Goal: Information Seeking & Learning: Learn about a topic

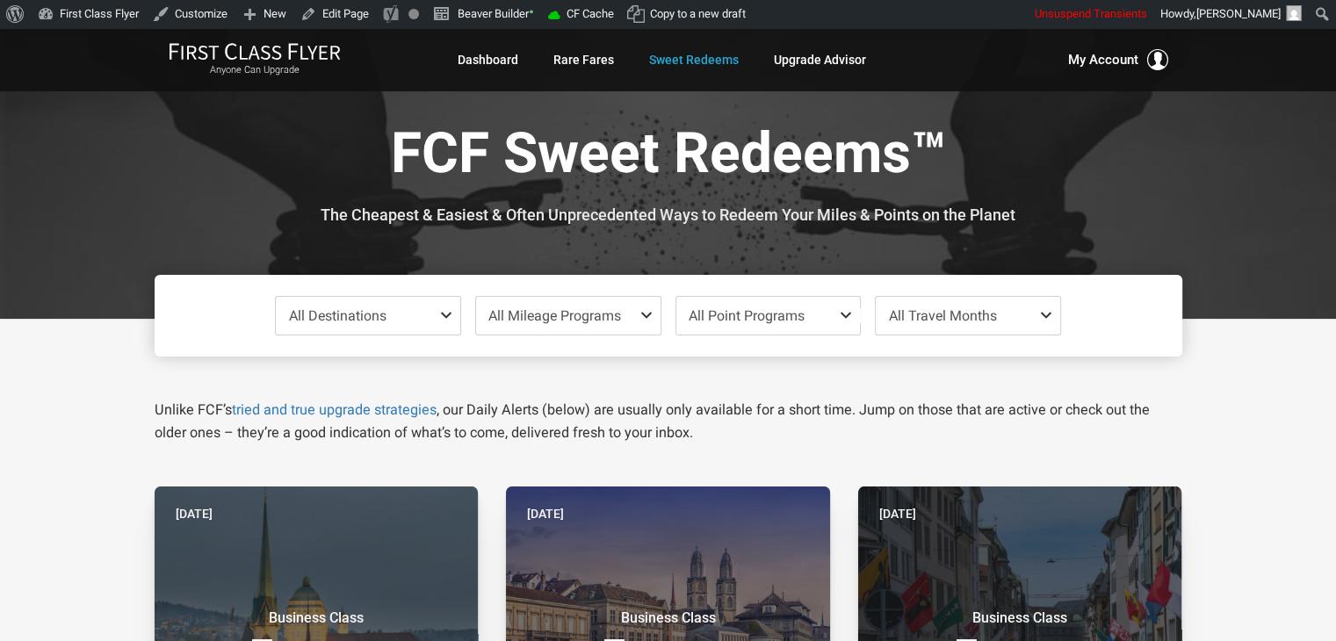
click at [63, 270] on div at bounding box center [668, 173] width 1336 height 291
drag, startPoint x: 63, startPoint y: 270, endPoint x: 61, endPoint y: 206, distance: 63.3
click at [61, 206] on div at bounding box center [668, 173] width 1336 height 291
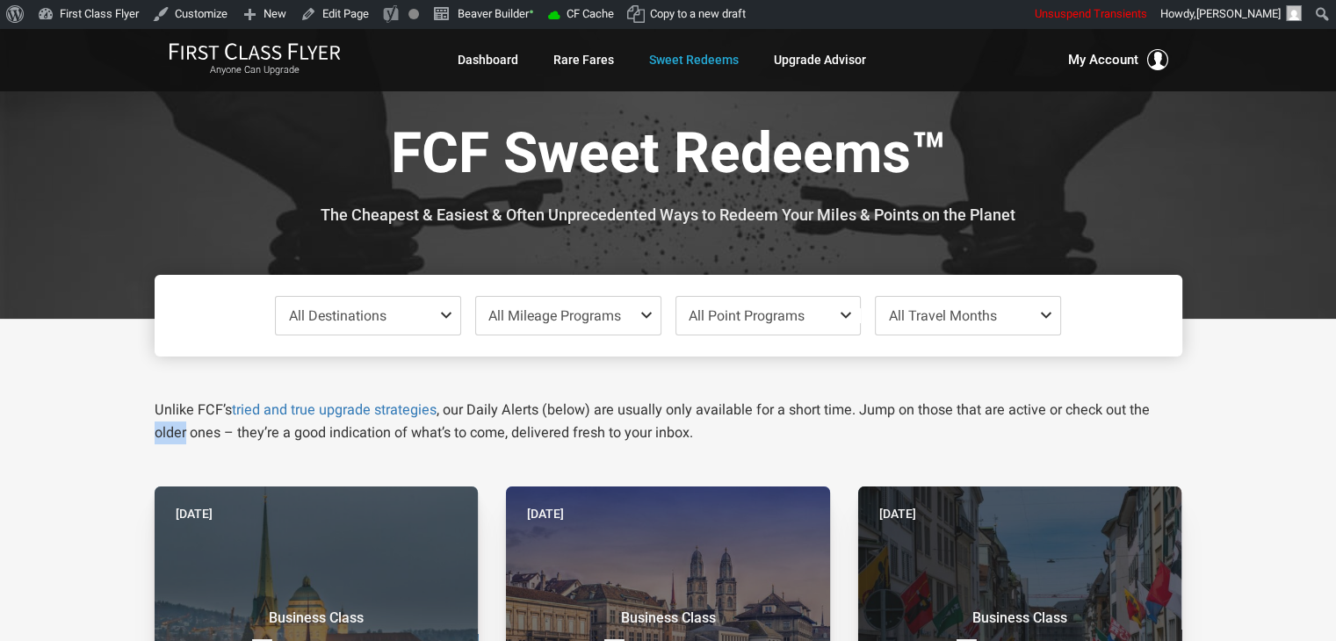
drag, startPoint x: 76, startPoint y: 424, endPoint x: 63, endPoint y: 363, distance: 62.9
drag, startPoint x: 43, startPoint y: 364, endPoint x: 31, endPoint y: 282, distance: 82.6
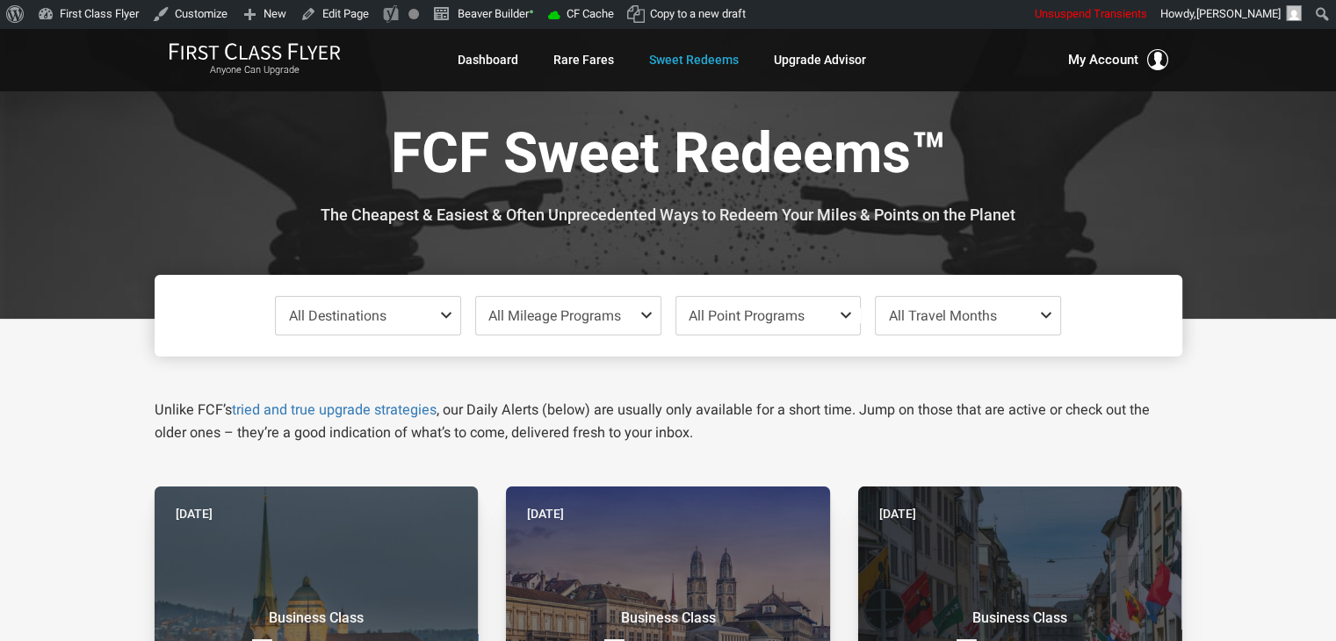
click at [31, 282] on div at bounding box center [668, 173] width 1336 height 291
drag, startPoint x: 31, startPoint y: 282, endPoint x: 27, endPoint y: 217, distance: 65.1
click at [27, 217] on div at bounding box center [668, 173] width 1336 height 291
click at [76, 180] on div at bounding box center [668, 173] width 1336 height 291
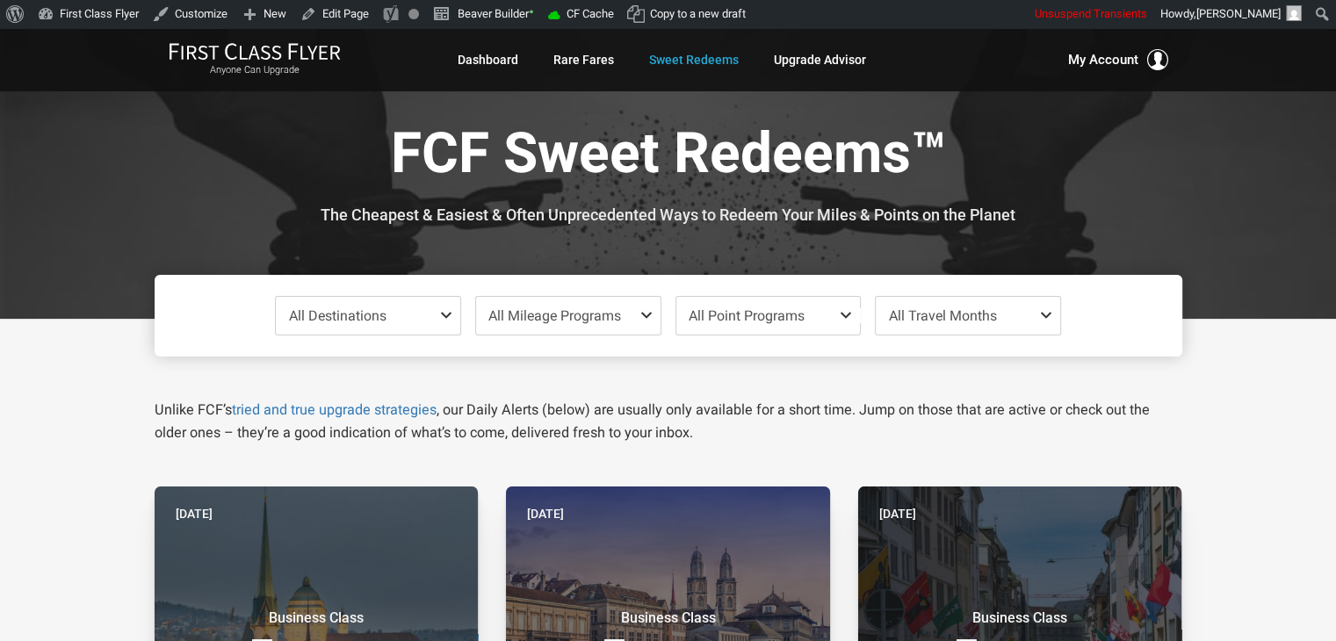
click at [76, 180] on div at bounding box center [668, 173] width 1336 height 291
drag, startPoint x: 76, startPoint y: 180, endPoint x: 77, endPoint y: 169, distance: 10.7
click at [77, 169] on div at bounding box center [668, 173] width 1336 height 291
drag, startPoint x: 70, startPoint y: 349, endPoint x: 30, endPoint y: 292, distance: 69.9
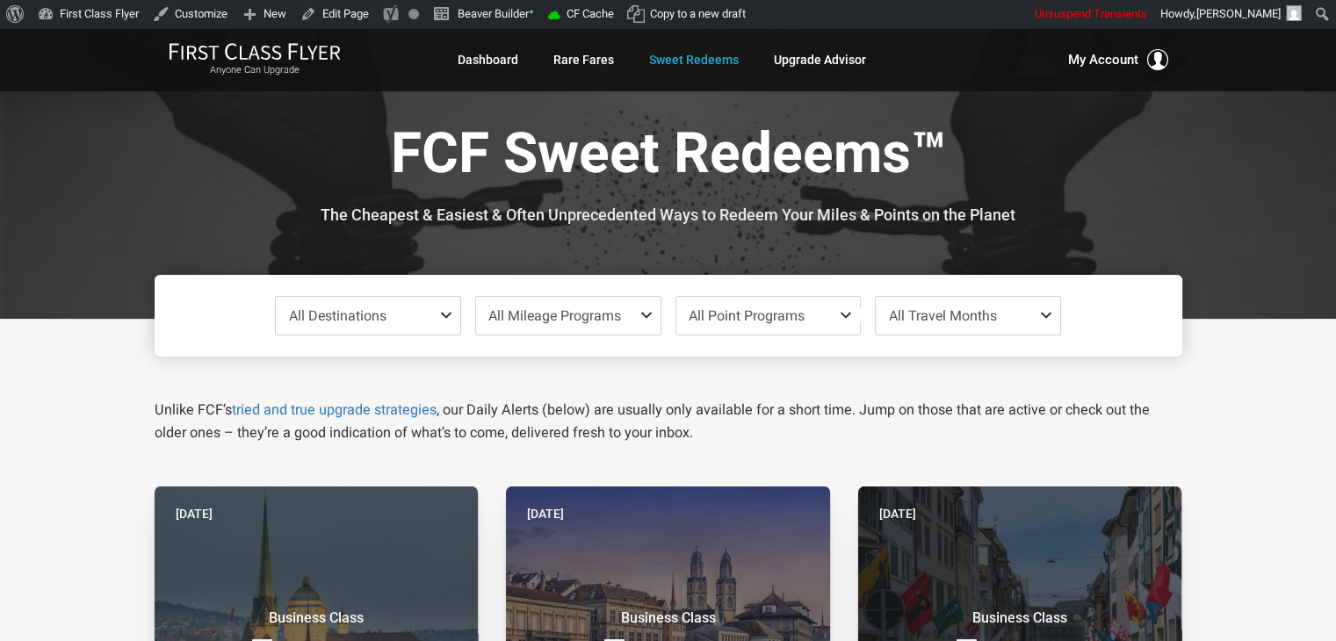
click at [30, 292] on div at bounding box center [668, 173] width 1336 height 291
click at [46, 234] on div at bounding box center [668, 173] width 1336 height 291
drag, startPoint x: 46, startPoint y: 234, endPoint x: 40, endPoint y: 198, distance: 37.3
click at [40, 198] on div at bounding box center [668, 173] width 1336 height 291
click at [90, 163] on div at bounding box center [668, 173] width 1336 height 291
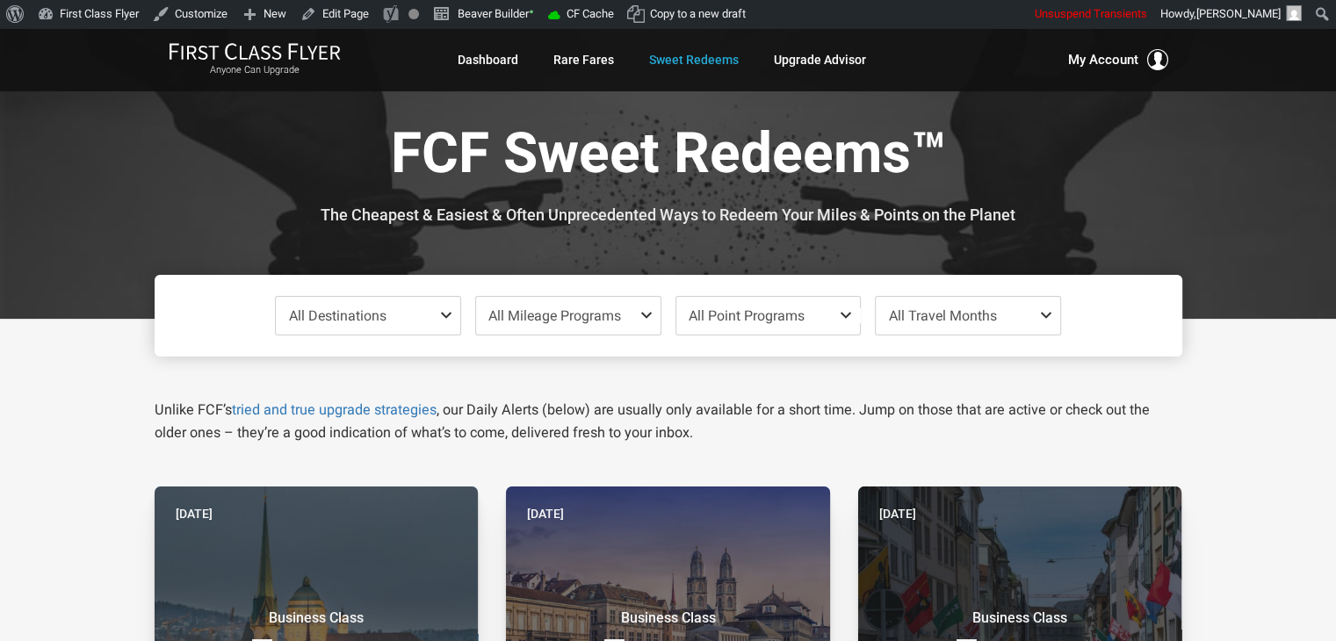
click at [90, 163] on div at bounding box center [668, 173] width 1336 height 291
drag, startPoint x: 90, startPoint y: 163, endPoint x: 116, endPoint y: 133, distance: 39.2
click at [116, 133] on div at bounding box center [668, 173] width 1336 height 291
click at [98, 227] on div at bounding box center [668, 173] width 1336 height 291
drag, startPoint x: 98, startPoint y: 227, endPoint x: 51, endPoint y: 169, distance: 74.9
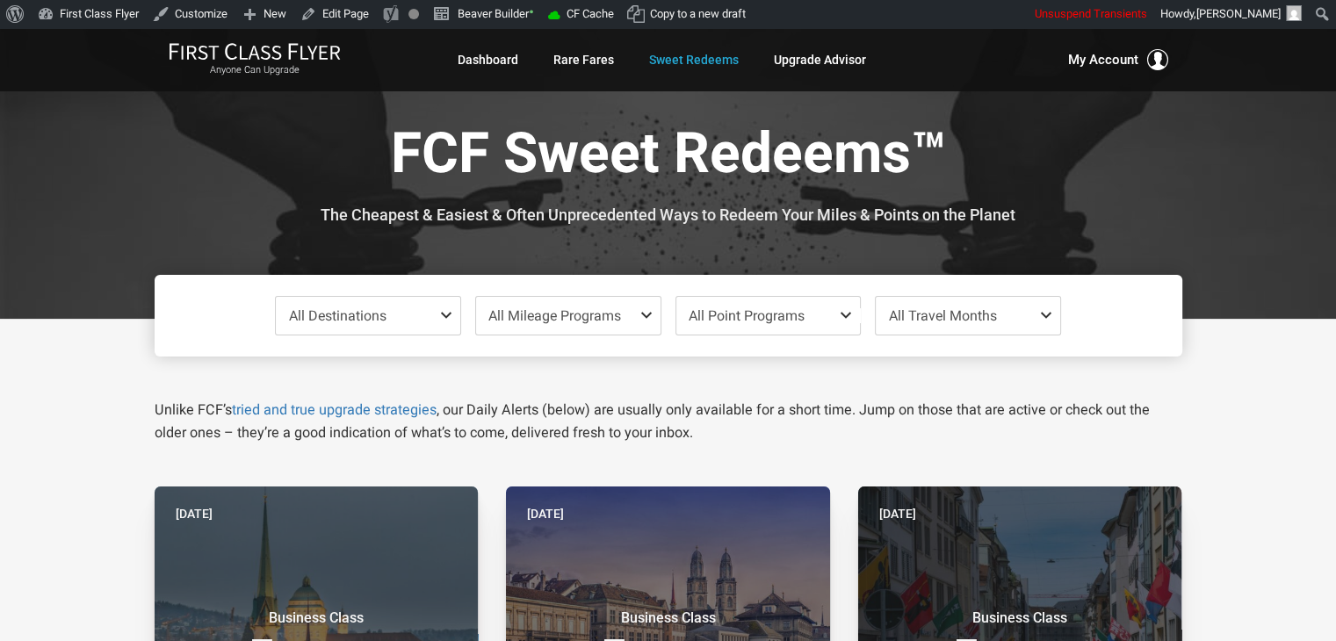
click at [51, 169] on div at bounding box center [668, 173] width 1336 height 291
click at [1203, 158] on div at bounding box center [668, 173] width 1336 height 291
drag, startPoint x: 1203, startPoint y: 158, endPoint x: 1241, endPoint y: 156, distance: 37.8
click at [1241, 156] on div at bounding box center [668, 173] width 1336 height 291
drag, startPoint x: 1241, startPoint y: 156, endPoint x: 1258, endPoint y: 183, distance: 31.7
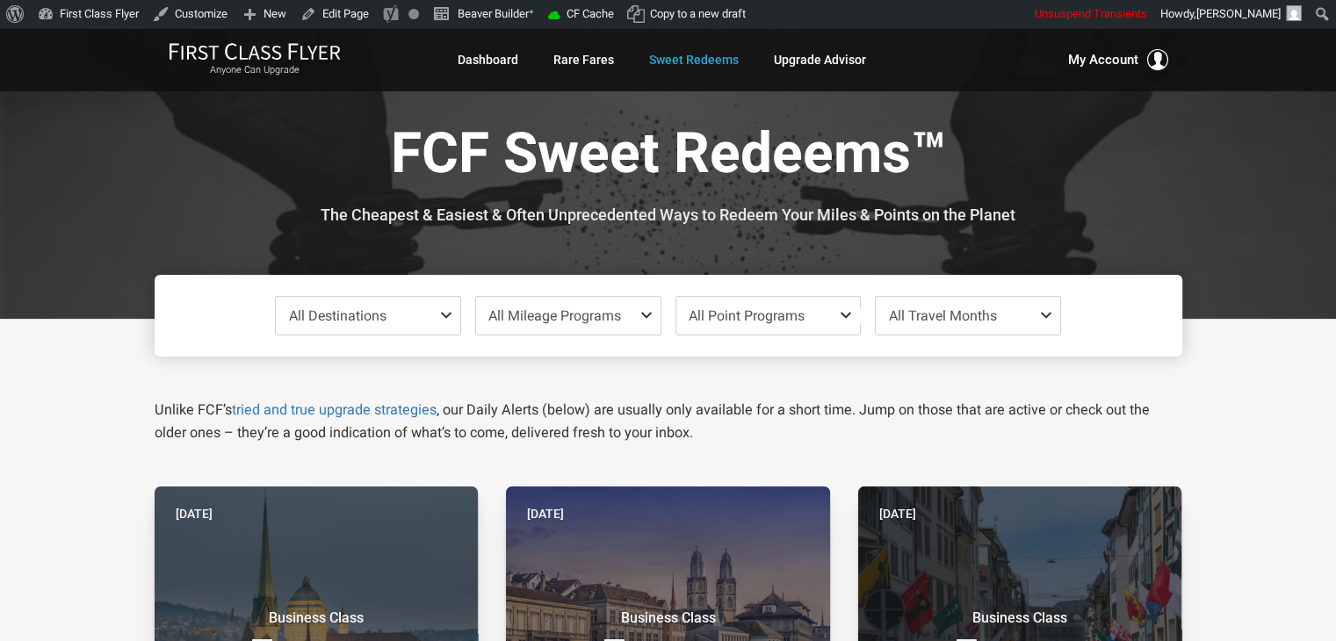
click at [1258, 183] on div at bounding box center [668, 173] width 1336 height 291
drag, startPoint x: 1258, startPoint y: 183, endPoint x: 1268, endPoint y: 178, distance: 10.6
click at [1268, 178] on div at bounding box center [668, 173] width 1336 height 291
click at [1257, 187] on div at bounding box center [668, 173] width 1336 height 291
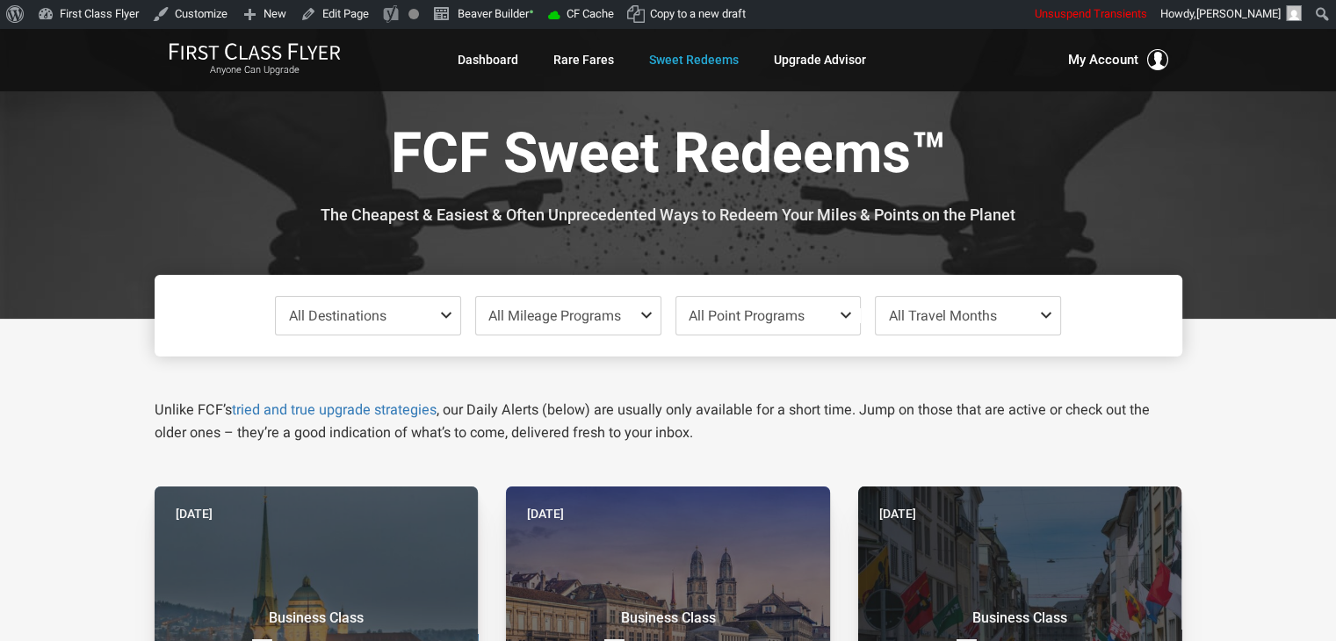
drag, startPoint x: 1257, startPoint y: 187, endPoint x: 1252, endPoint y: 158, distance: 29.5
click at [1252, 158] on div at bounding box center [668, 173] width 1336 height 291
click at [1194, 245] on div at bounding box center [668, 173] width 1336 height 291
drag, startPoint x: 1194, startPoint y: 245, endPoint x: 1222, endPoint y: 240, distance: 28.6
click at [1222, 240] on div at bounding box center [668, 173] width 1336 height 291
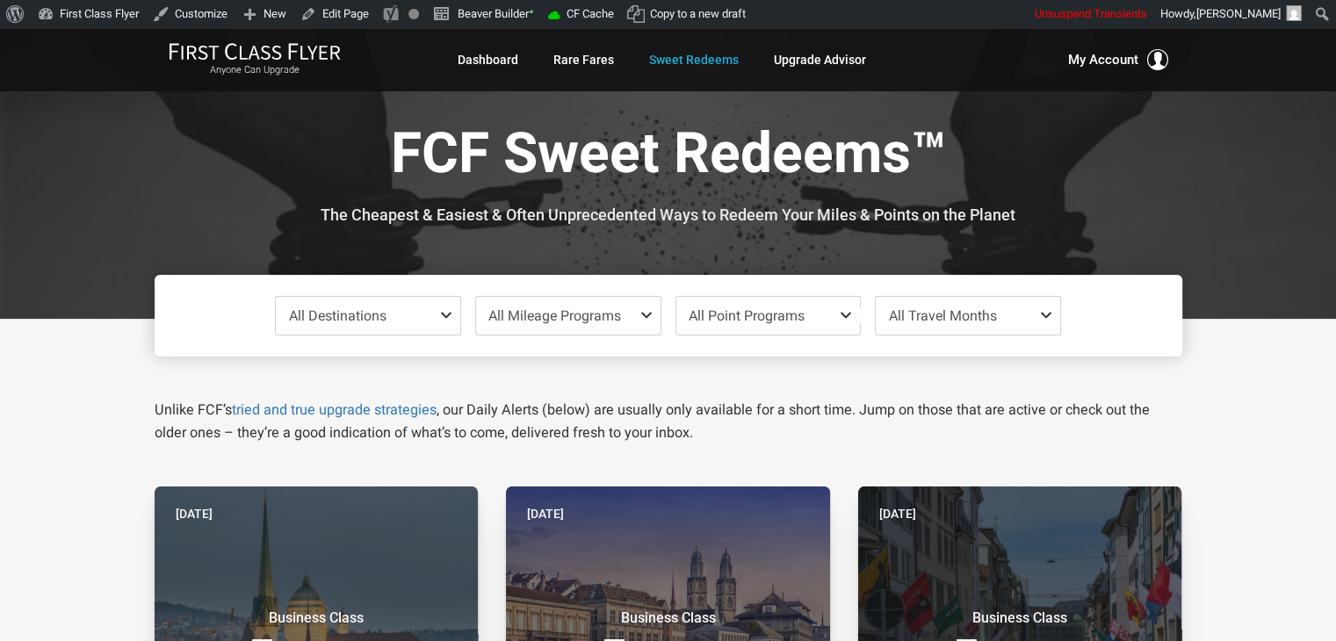
click at [1222, 237] on div at bounding box center [668, 173] width 1336 height 291
click at [1239, 258] on div at bounding box center [668, 173] width 1336 height 291
drag, startPoint x: 1239, startPoint y: 258, endPoint x: 1247, endPoint y: 198, distance: 61.1
click at [1247, 198] on div at bounding box center [668, 173] width 1336 height 291
click at [1184, 185] on div at bounding box center [668, 173] width 1336 height 291
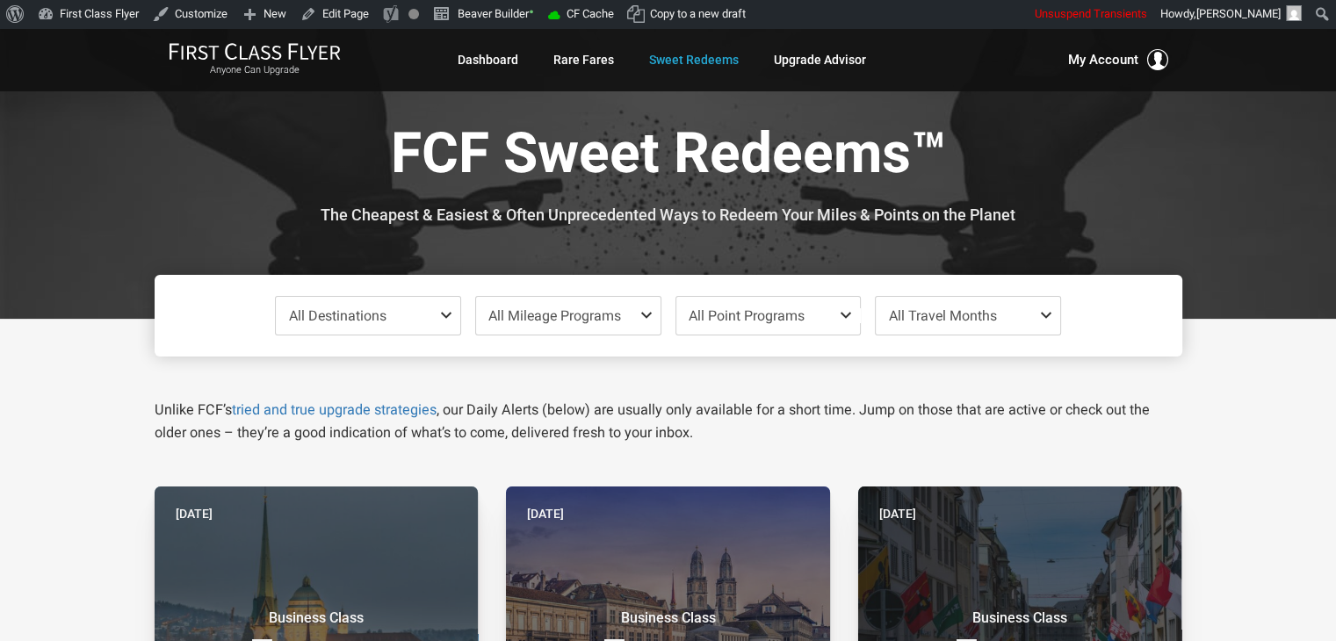
drag, startPoint x: 1184, startPoint y: 185, endPoint x: 1205, endPoint y: 158, distance: 34.4
click at [1205, 158] on div at bounding box center [668, 173] width 1336 height 291
click at [1209, 187] on div at bounding box center [668, 173] width 1336 height 291
drag, startPoint x: 1209, startPoint y: 187, endPoint x: 1226, endPoint y: 219, distance: 35.7
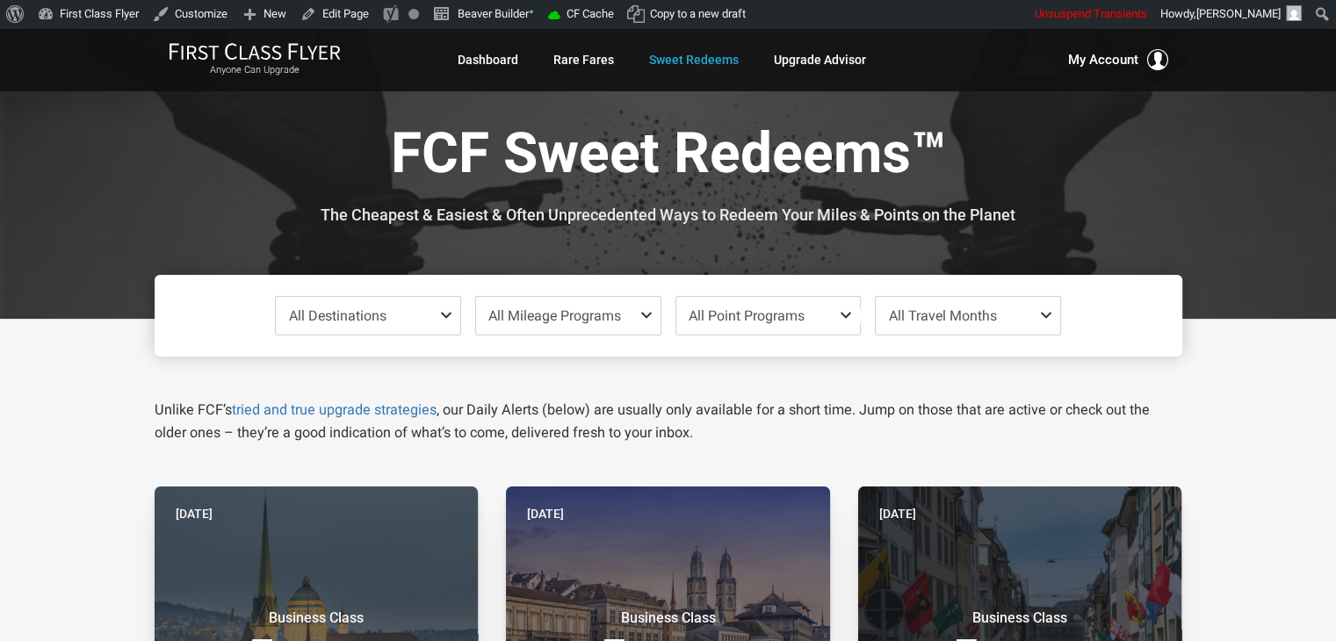
click at [1226, 219] on div at bounding box center [668, 173] width 1336 height 291
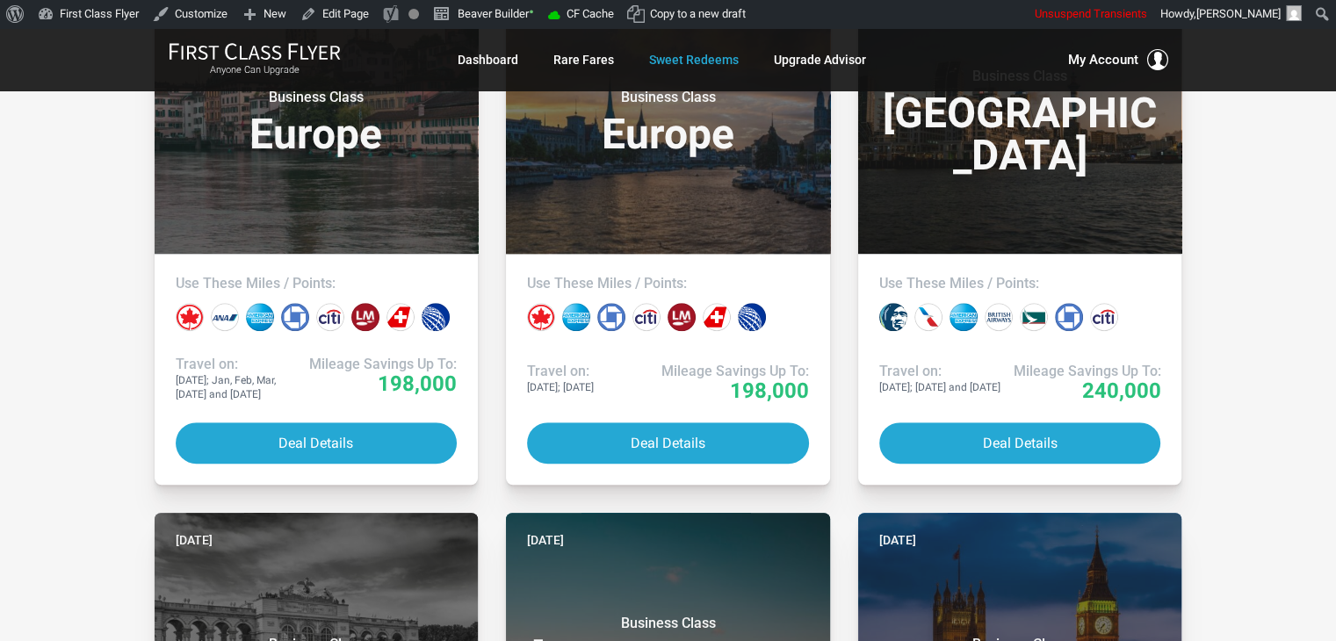
scroll to position [1121, 0]
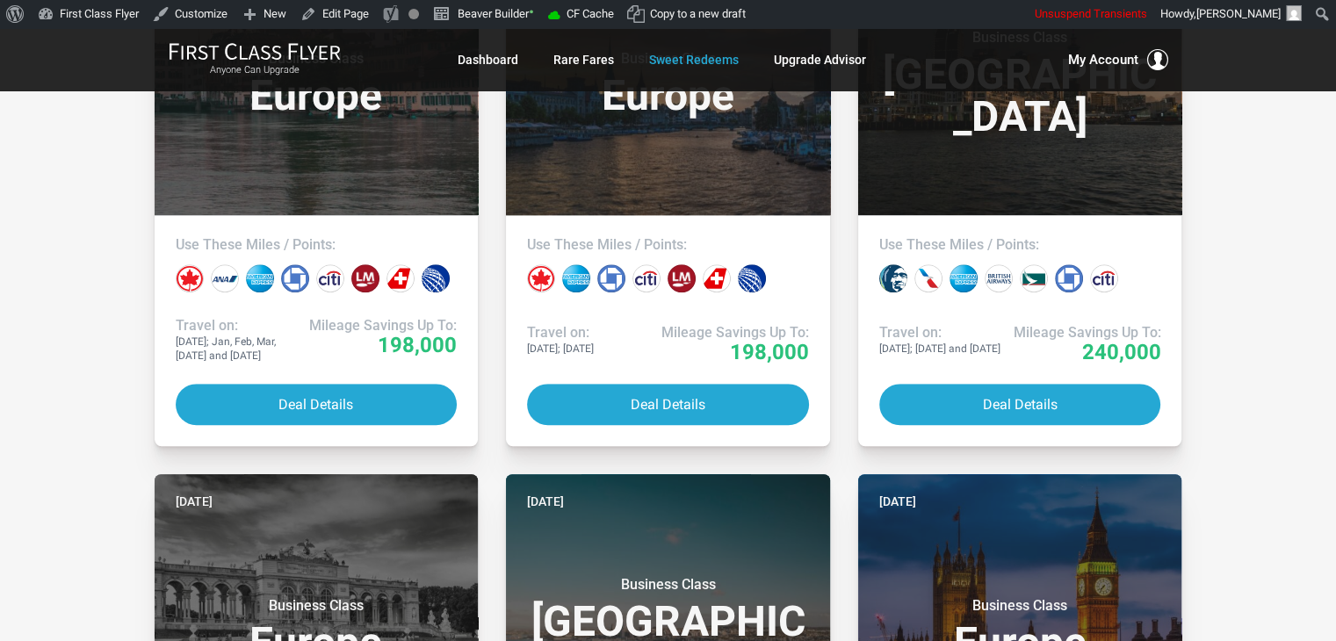
click at [1250, 350] on div "All Destinations Uncheck All Africa only [GEOGRAPHIC_DATA] only [GEOGRAPHIC_DAT…" at bounding box center [668, 406] width 1336 height 2417
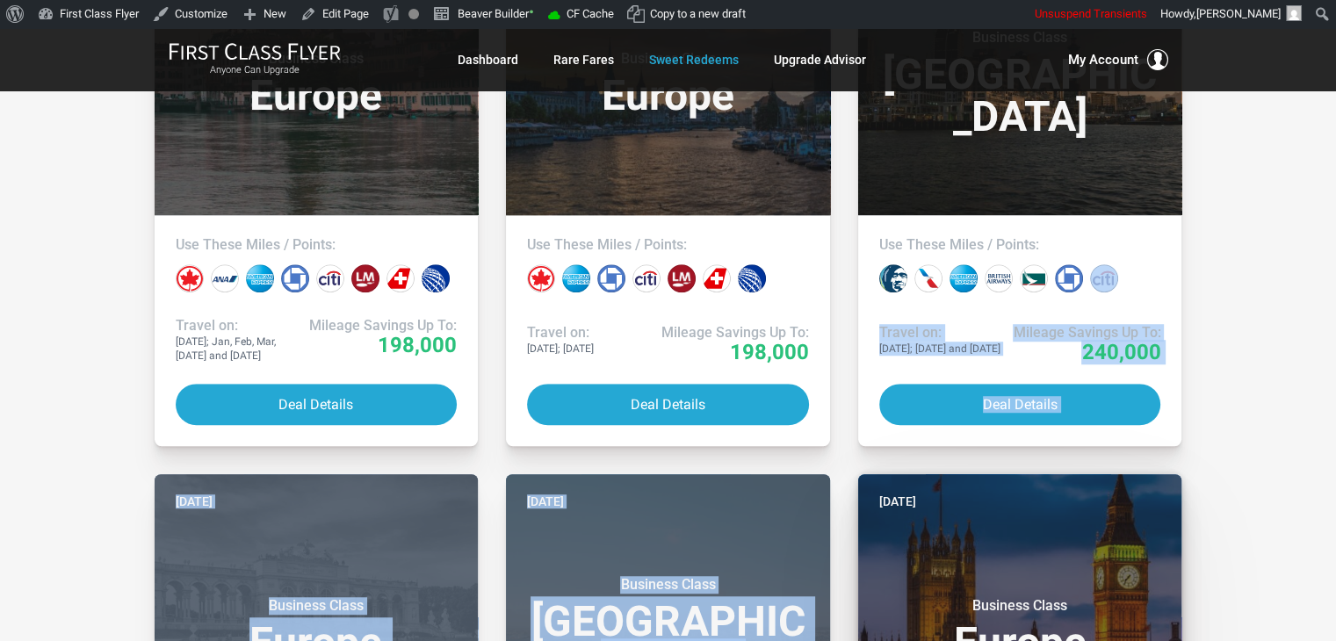
drag, startPoint x: 1250, startPoint y: 350, endPoint x: 946, endPoint y: 580, distance: 381.8
click at [946, 580] on div "All Destinations Uncheck All Africa only [GEOGRAPHIC_DATA] only [GEOGRAPHIC_DAT…" at bounding box center [668, 406] width 1336 height 2417
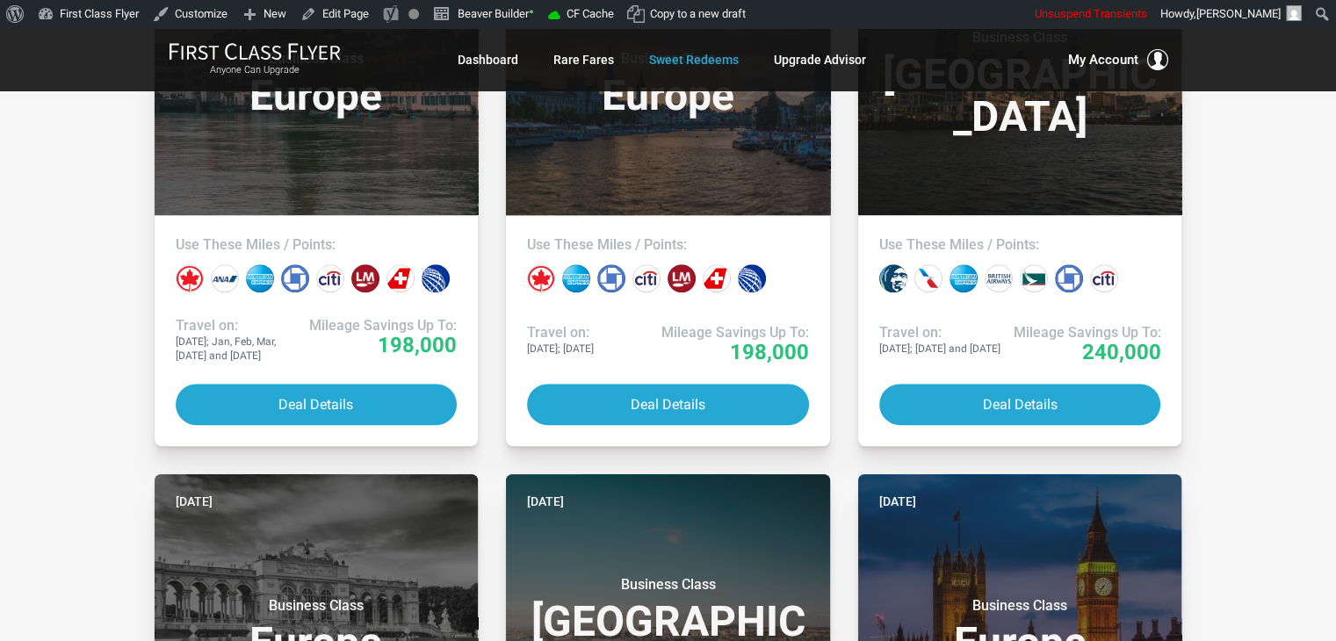
click at [47, 219] on div "All Destinations Uncheck All Africa only [GEOGRAPHIC_DATA] only [GEOGRAPHIC_DAT…" at bounding box center [668, 406] width 1336 height 2417
drag, startPoint x: 47, startPoint y: 219, endPoint x: 49, endPoint y: 191, distance: 27.3
click at [49, 191] on div "All Destinations Uncheck All Africa only [GEOGRAPHIC_DATA] only [GEOGRAPHIC_DAT…" at bounding box center [668, 406] width 1336 height 2417
drag, startPoint x: 49, startPoint y: 191, endPoint x: 49, endPoint y: 157, distance: 34.2
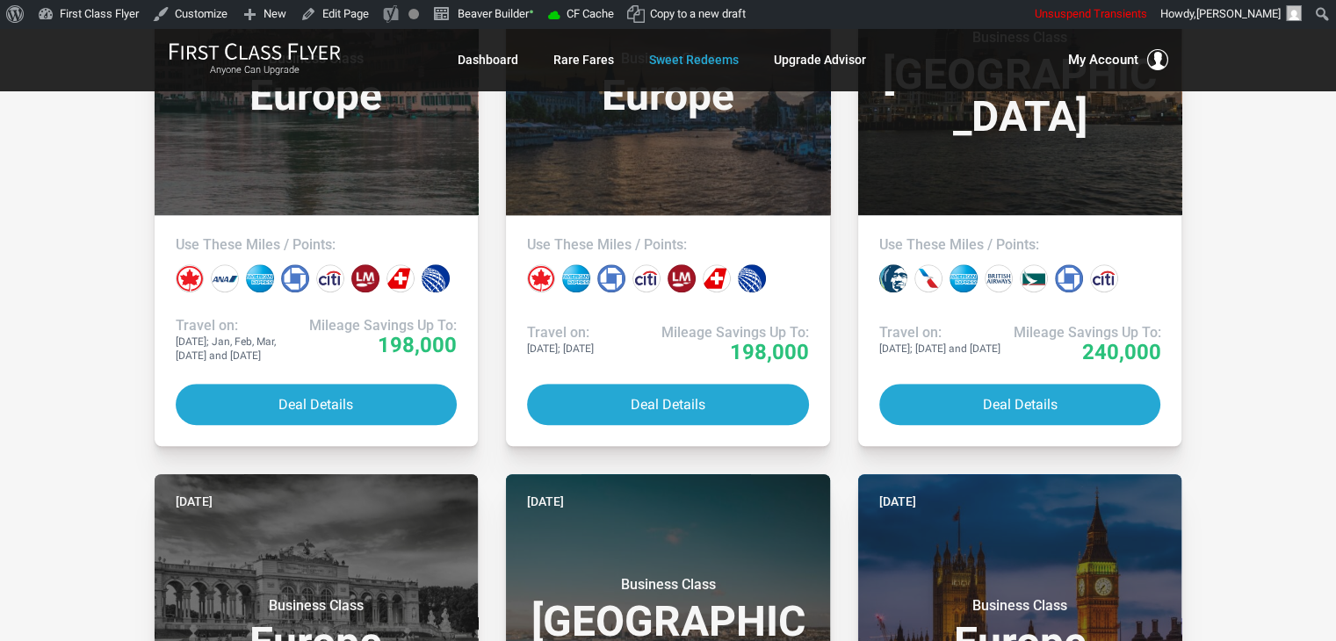
click at [49, 157] on div "All Destinations Uncheck All Africa only [GEOGRAPHIC_DATA] only [GEOGRAPHIC_DAT…" at bounding box center [668, 406] width 1336 height 2417
click at [1257, 169] on div "All Destinations Uncheck All Africa only [GEOGRAPHIC_DATA] only [GEOGRAPHIC_DAT…" at bounding box center [668, 406] width 1336 height 2417
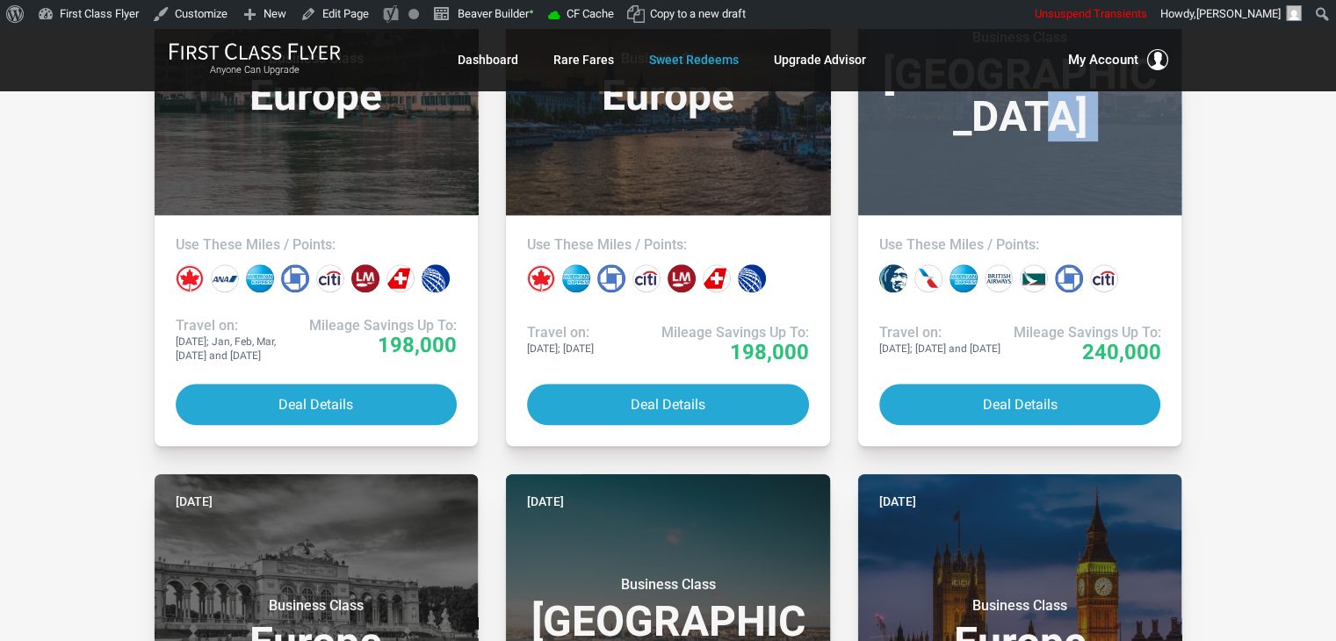
click at [1257, 169] on div "All Destinations Uncheck All Africa only [GEOGRAPHIC_DATA] only [GEOGRAPHIC_DAT…" at bounding box center [668, 406] width 1336 height 2417
drag, startPoint x: 1257, startPoint y: 169, endPoint x: 1274, endPoint y: 181, distance: 20.7
click at [1274, 181] on div "All Destinations Uncheck All Africa only [GEOGRAPHIC_DATA] only [GEOGRAPHIC_DAT…" at bounding box center [668, 406] width 1336 height 2417
click at [1276, 180] on div "All Destinations Uncheck All Africa only [GEOGRAPHIC_DATA] only [GEOGRAPHIC_DAT…" at bounding box center [668, 406] width 1336 height 2417
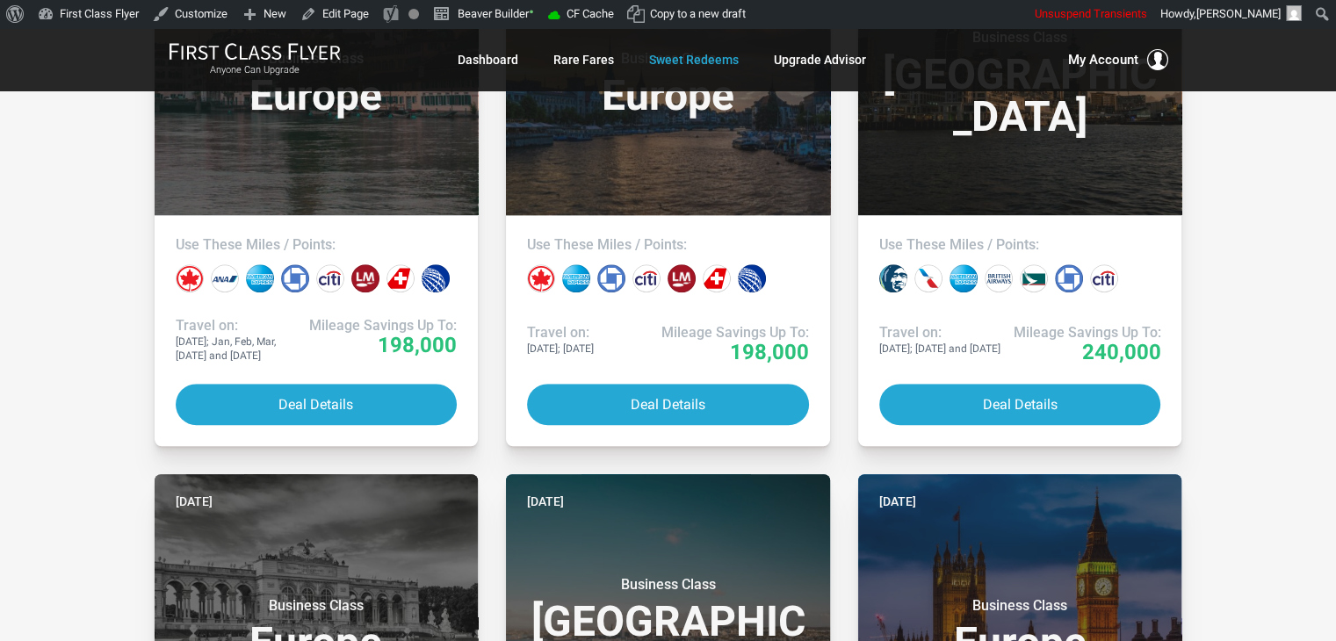
click at [63, 296] on div "All Destinations Uncheck All Africa only [GEOGRAPHIC_DATA] only [GEOGRAPHIC_DAT…" at bounding box center [668, 406] width 1336 height 2417
drag, startPoint x: 63, startPoint y: 296, endPoint x: 45, endPoint y: 268, distance: 33.6
click at [45, 268] on div "All Destinations Uncheck All Africa only [GEOGRAPHIC_DATA] only [GEOGRAPHIC_DAT…" at bounding box center [668, 406] width 1336 height 2417
click at [77, 229] on div "All Destinations Uncheck All Africa only [GEOGRAPHIC_DATA] only [GEOGRAPHIC_DAT…" at bounding box center [668, 406] width 1336 height 2417
drag, startPoint x: 77, startPoint y: 229, endPoint x: 54, endPoint y: 206, distance: 32.9
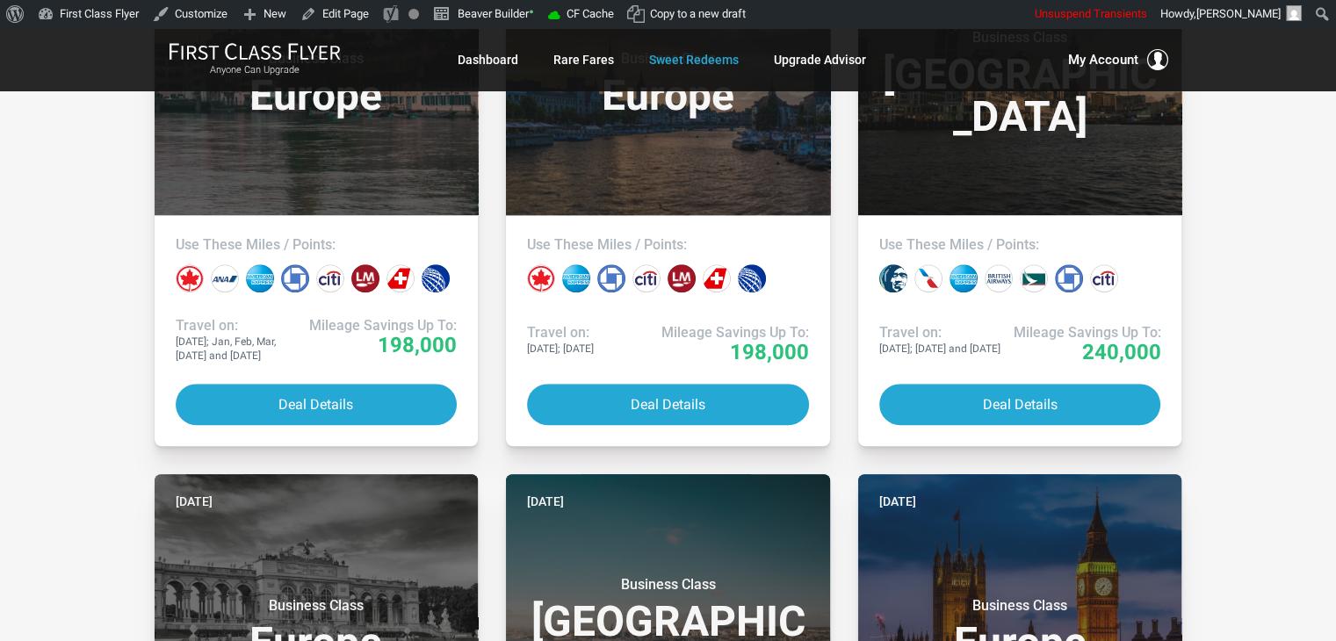
click at [54, 206] on div "All Destinations Uncheck All Africa only [GEOGRAPHIC_DATA] only [GEOGRAPHIC_DAT…" at bounding box center [668, 406] width 1336 height 2417
click at [63, 158] on div "All Destinations Uncheck All Africa only [GEOGRAPHIC_DATA] only [GEOGRAPHIC_DAT…" at bounding box center [668, 406] width 1336 height 2417
drag, startPoint x: 63, startPoint y: 158, endPoint x: 23, endPoint y: 141, distance: 43.7
click at [23, 141] on div "All Destinations Uncheck All Africa only [GEOGRAPHIC_DATA] only [GEOGRAPHIC_DAT…" at bounding box center [668, 406] width 1336 height 2417
click at [1237, 184] on div "All Destinations Uncheck All Africa only [GEOGRAPHIC_DATA] only [GEOGRAPHIC_DAT…" at bounding box center [668, 406] width 1336 height 2417
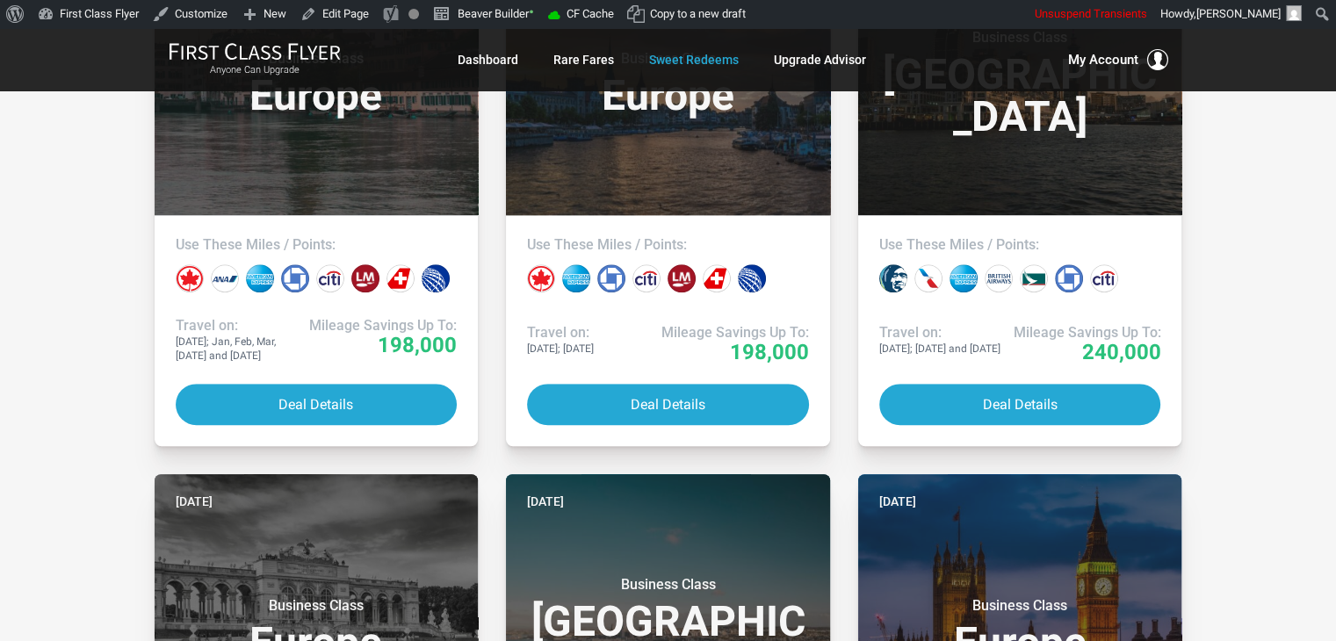
drag, startPoint x: 1237, startPoint y: 184, endPoint x: 1241, endPoint y: 172, distance: 11.9
click at [1241, 172] on div "All Destinations Uncheck All Africa only [GEOGRAPHIC_DATA] only [GEOGRAPHIC_DAT…" at bounding box center [668, 406] width 1336 height 2417
